Goal: Communication & Community: Answer question/provide support

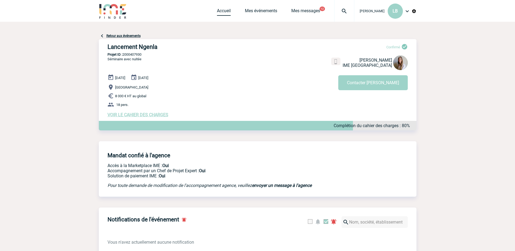
click at [225, 12] on link "Accueil" at bounding box center [224, 12] width 14 height 8
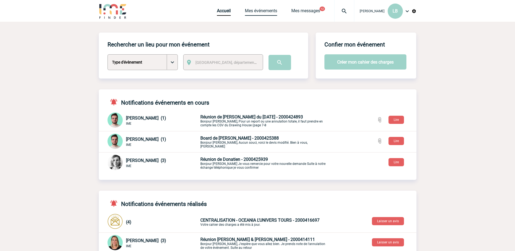
click at [250, 8] on link "Mes événements" at bounding box center [261, 12] width 32 height 8
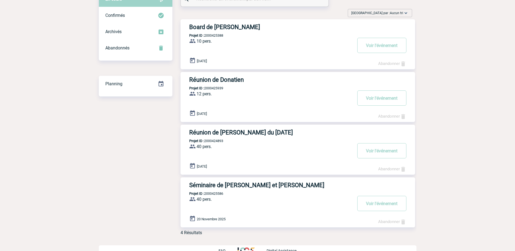
scroll to position [51, 0]
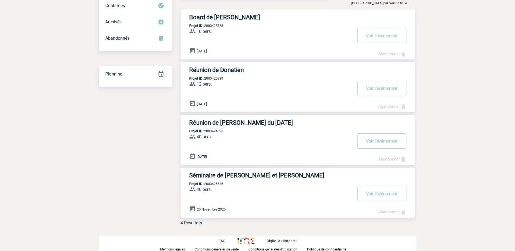
drag, startPoint x: 232, startPoint y: 184, endPoint x: 229, endPoint y: 184, distance: 3.3
click at [229, 184] on div "Séminaire de Julie et Vanessa Projet ID : 2000425586 40 pers. ProjetID : 200042…" at bounding box center [298, 193] width 235 height 50
click at [229, 176] on h3 "Séminaire de Julie et Vanessa" at bounding box center [270, 175] width 163 height 7
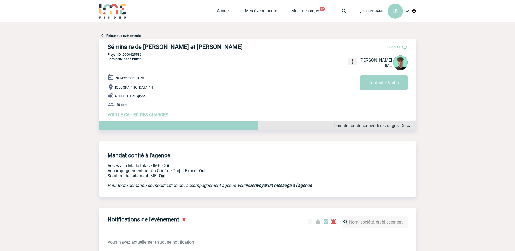
drag, startPoint x: 147, startPoint y: 55, endPoint x: 107, endPoint y: 54, distance: 40.2
click at [107, 54] on p "Projet ID : 2000425586" at bounding box center [258, 54] width 318 height 4
copy p "Projet ID : 2000425586"
click at [254, 8] on div "Accueil Mes événements Mes messages 12 Projet, client Projet, client" at bounding box center [285, 11] width 137 height 22
click at [259, 12] on link "Mes événements" at bounding box center [261, 12] width 32 height 8
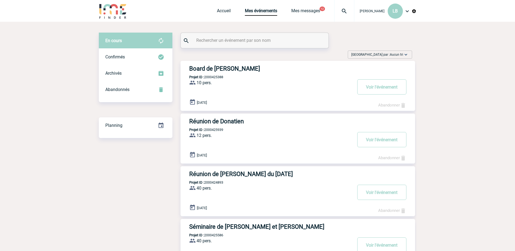
click at [268, 175] on h3 "Réunion de [PERSON_NAME] du [DATE]" at bounding box center [270, 174] width 163 height 7
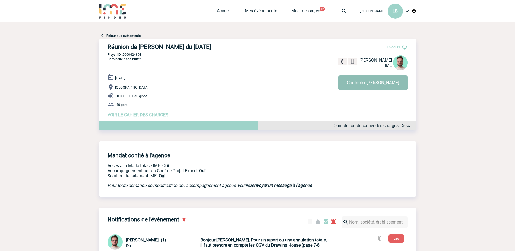
click at [399, 84] on button "Contacter Benjamin" at bounding box center [373, 82] width 70 height 15
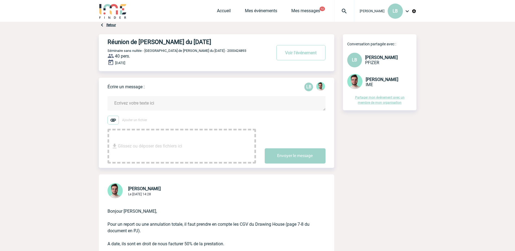
click at [131, 105] on textarea at bounding box center [217, 103] width 218 height 14
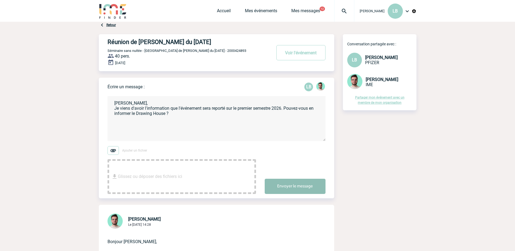
type textarea "[PERSON_NAME], Je viens d'avoir l'information que l'événement sera reporté sur …"
click at [290, 185] on button "Envoyer le message" at bounding box center [295, 186] width 61 height 15
